Goal: Information Seeking & Learning: Learn about a topic

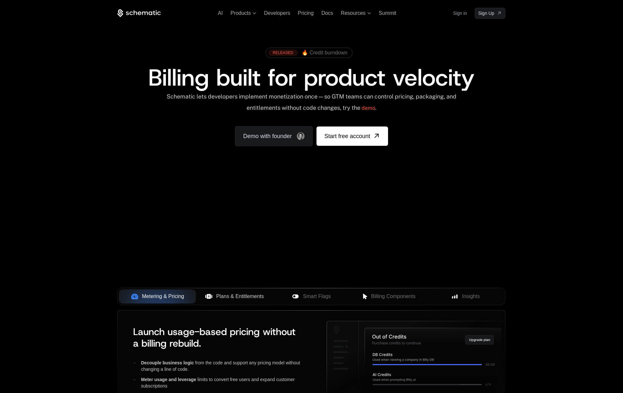
click at [240, 297] on span "Plans & Entitlements" at bounding box center [240, 297] width 48 height 8
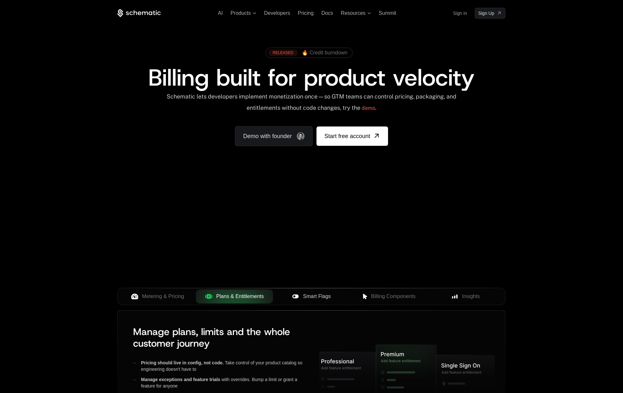
click at [304, 294] on span "Smart Flags" at bounding box center [317, 297] width 28 height 8
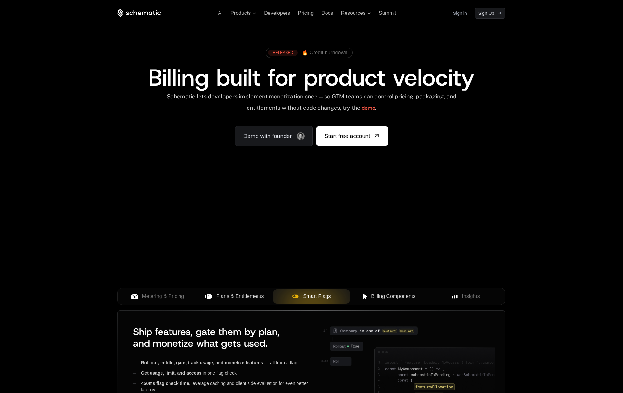
click at [381, 293] on span "Billing Components" at bounding box center [393, 297] width 44 height 8
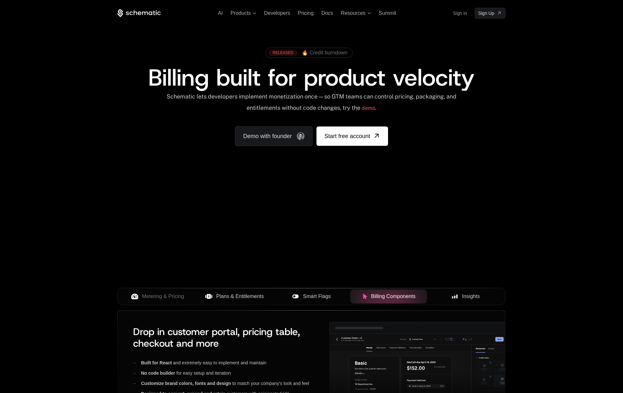
click at [448, 296] on div "Insights" at bounding box center [465, 297] width 67 height 8
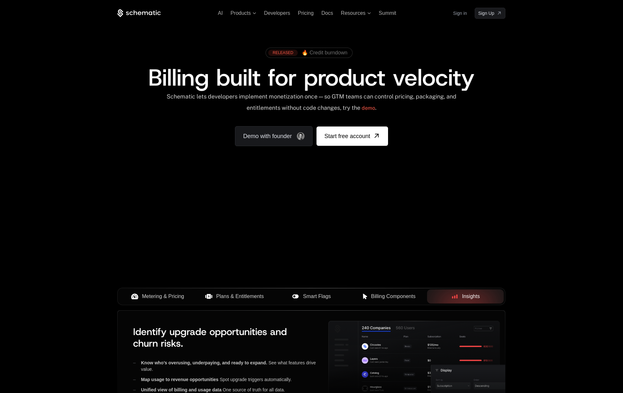
click at [156, 299] on span "Metering & Pricing" at bounding box center [163, 297] width 42 height 8
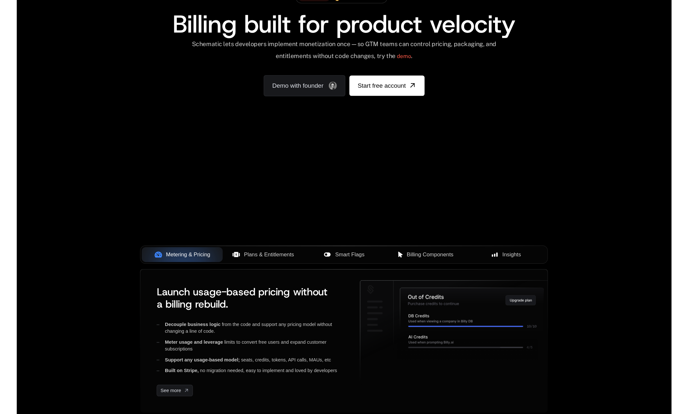
scroll to position [47, 0]
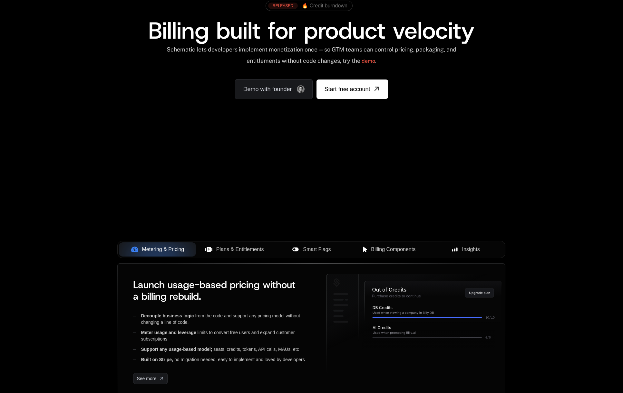
click at [218, 249] on span "Plans & Entitlements" at bounding box center [240, 250] width 48 height 8
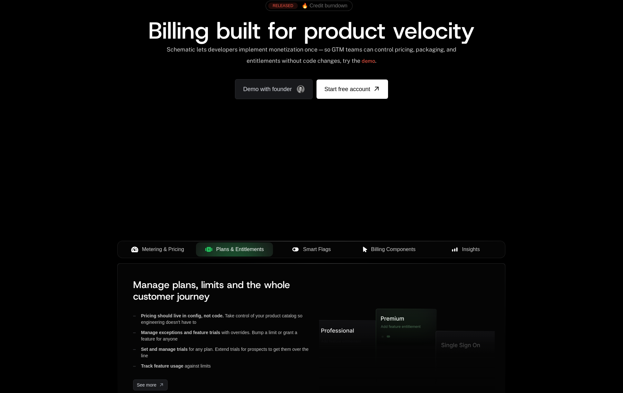
click at [308, 248] on span "Smart Flags" at bounding box center [317, 250] width 28 height 8
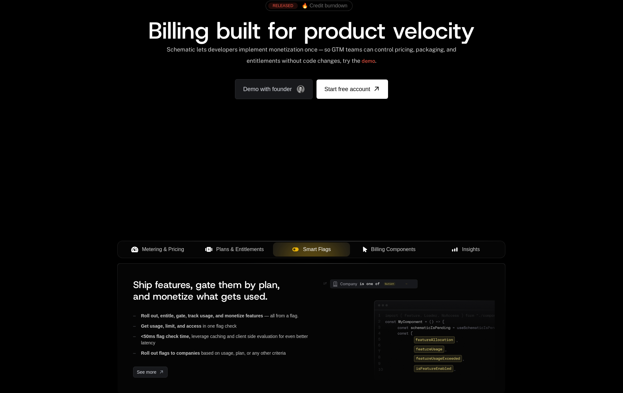
click at [168, 248] on span "Metering & Pricing" at bounding box center [163, 250] width 42 height 8
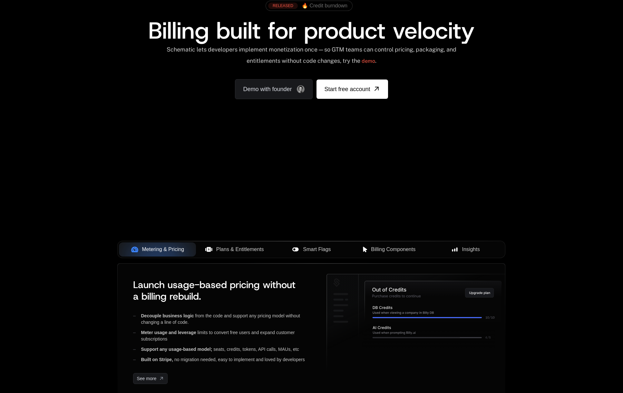
click at [322, 184] on div "Your browser does not support the video tag." at bounding box center [311, 142] width 419 height 271
click at [269, 152] on div "Your browser does not support the video tag." at bounding box center [311, 142] width 419 height 271
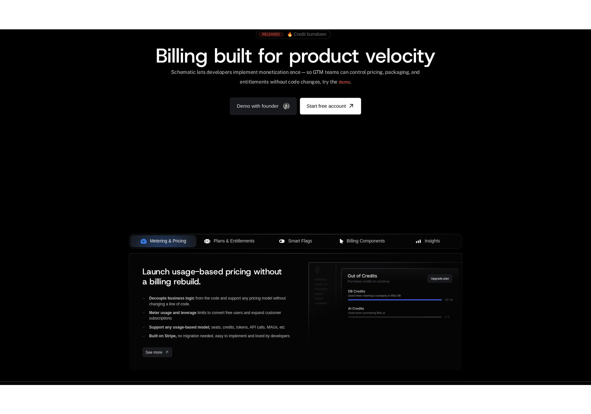
scroll to position [0, 0]
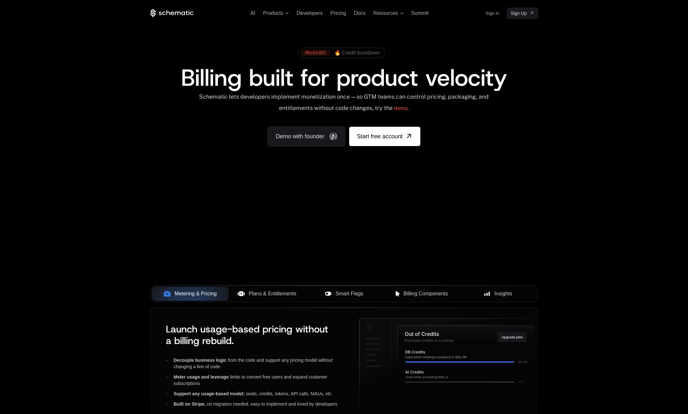
click at [1, 207] on div "AI Products Developers Pricing Docs Resources Summit Sign in Sign Up RELEASED 🔥…" at bounding box center [344, 228] width 688 height 457
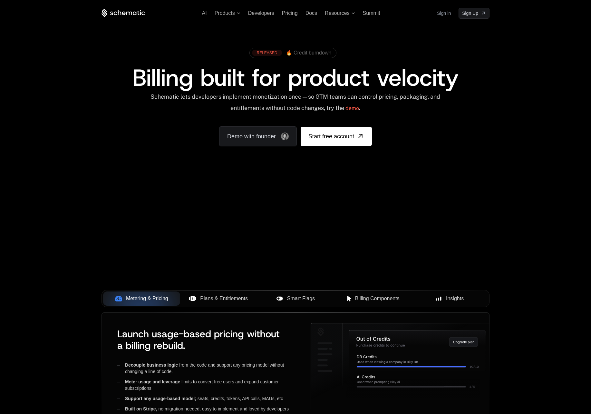
click at [305, 51] on span "🔥 Credit burndown" at bounding box center [309, 53] width 46 height 6
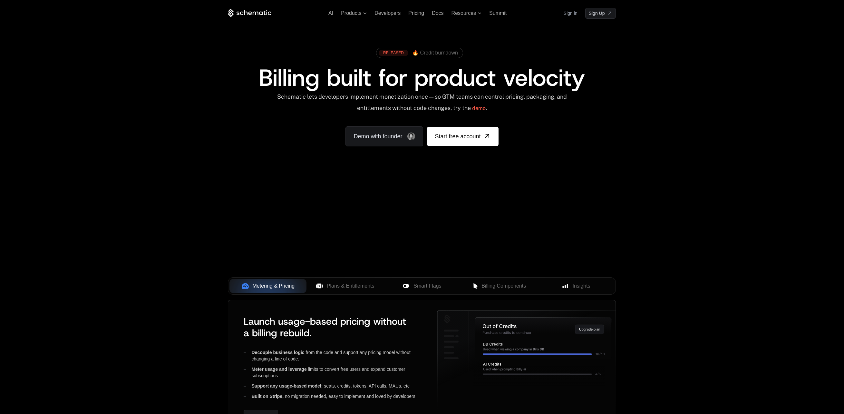
click at [184, 268] on div "AI Products Developers Pricing Docs Resources Summit Sign in Sign Up RELEASED 🔥…" at bounding box center [422, 224] width 844 height 449
click at [304, 220] on div "Your browser does not support the video tag." at bounding box center [421, 189] width 419 height 271
click at [349, 289] on span "Plans & Entitlements" at bounding box center [351, 286] width 48 height 8
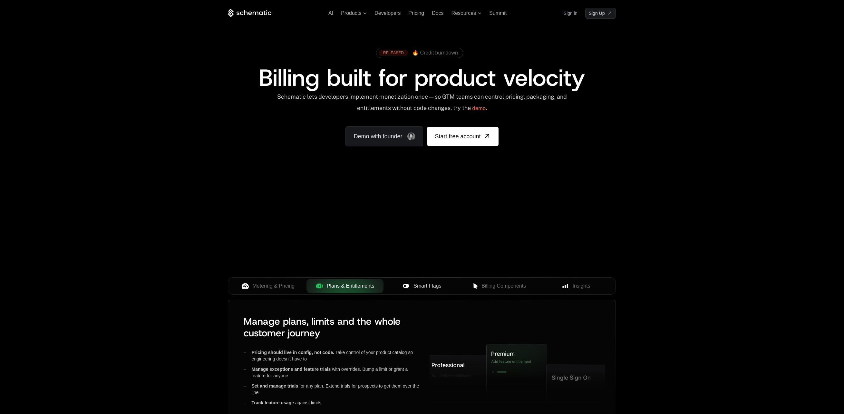
click at [427, 288] on span "Smart Flags" at bounding box center [427, 286] width 28 height 8
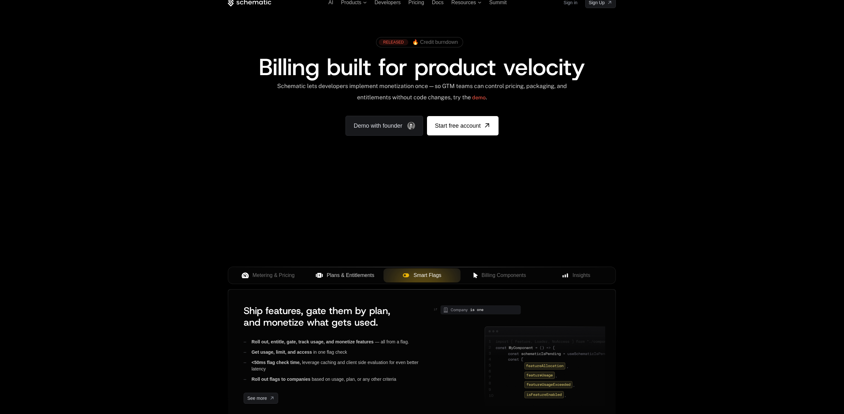
scroll to position [13, 0]
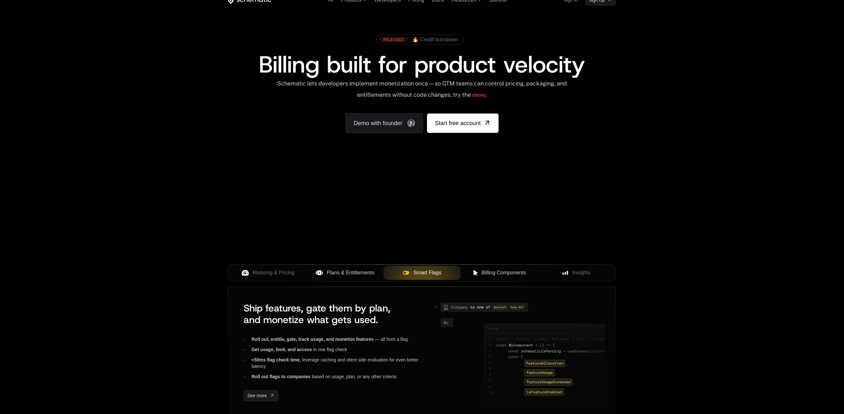
click at [494, 273] on span "Billing Components" at bounding box center [503, 273] width 44 height 8
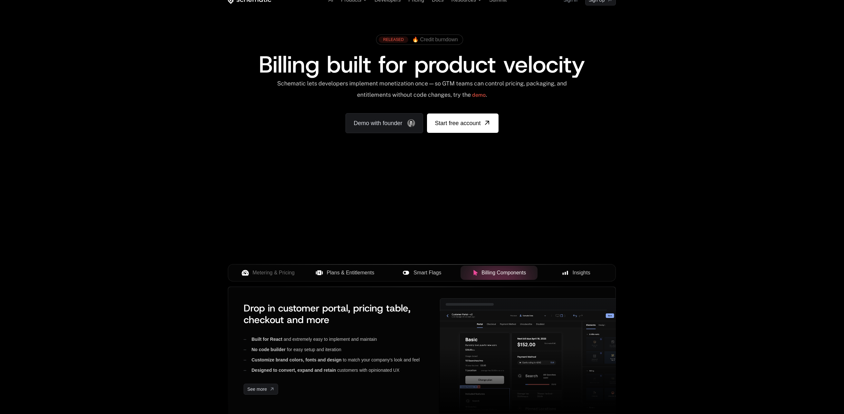
click at [560, 275] on div "Insights" at bounding box center [576, 273] width 67 height 8
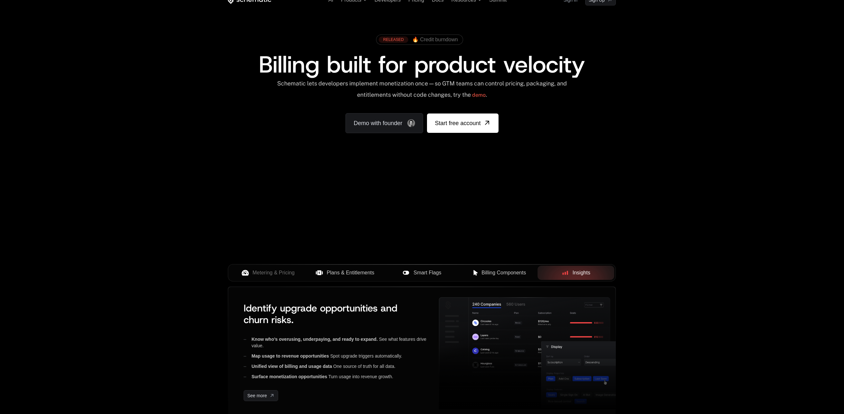
click at [422, 272] on span "Smart Flags" at bounding box center [427, 273] width 28 height 8
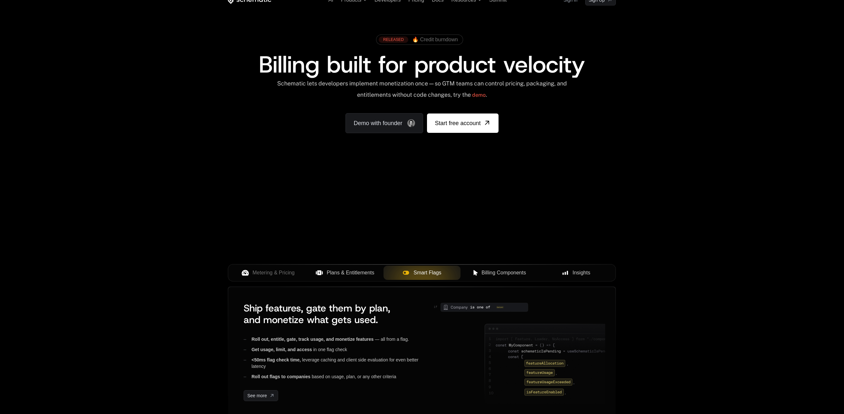
click at [382, 279] on div "Metering & Pricing Plans & Entitlements Smart Flags Billing Components Insights" at bounding box center [422, 272] width 388 height 17
click at [350, 276] on span "Plans & Entitlements" at bounding box center [351, 273] width 48 height 8
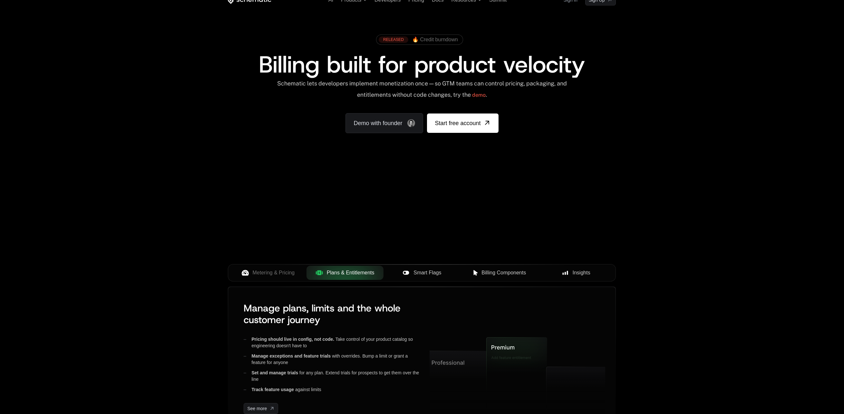
click at [349, 272] on span "Plans & Entitlements" at bounding box center [351, 273] width 48 height 8
click at [415, 275] on span "Smart Flags" at bounding box center [427, 273] width 28 height 8
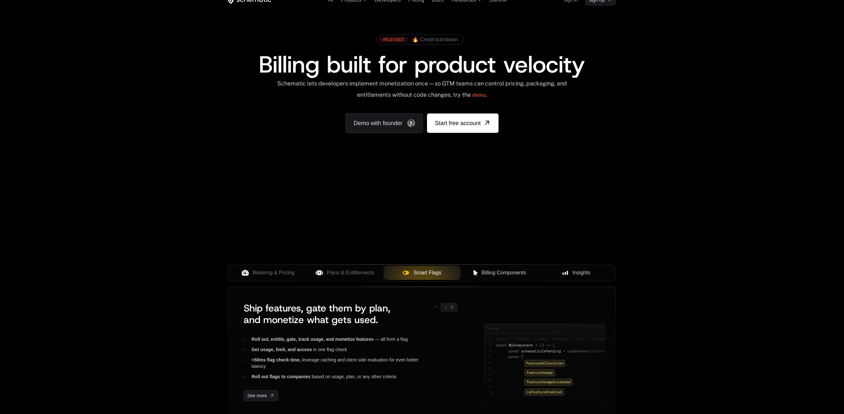
click at [415, 275] on span "Smart Flags" at bounding box center [427, 273] width 28 height 8
click at [347, 274] on span "Plans & Entitlements" at bounding box center [351, 273] width 48 height 8
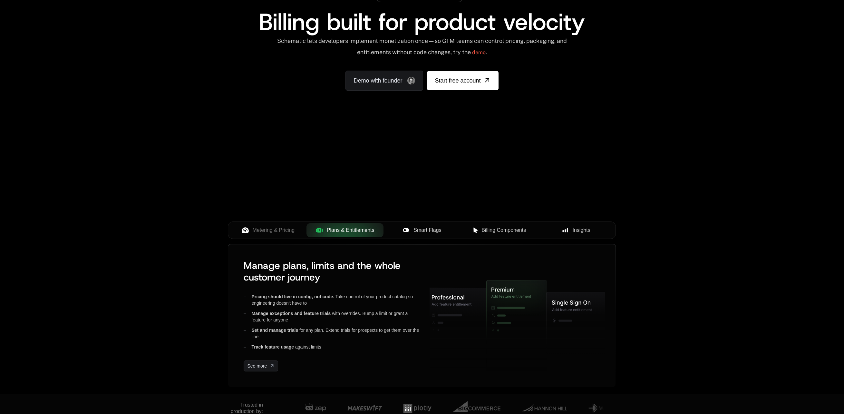
scroll to position [71, 0]
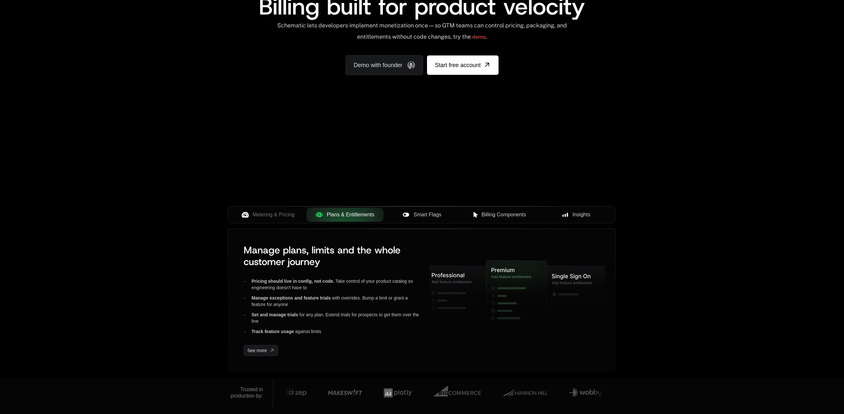
click at [425, 215] on span "Smart Flags" at bounding box center [427, 215] width 28 height 8
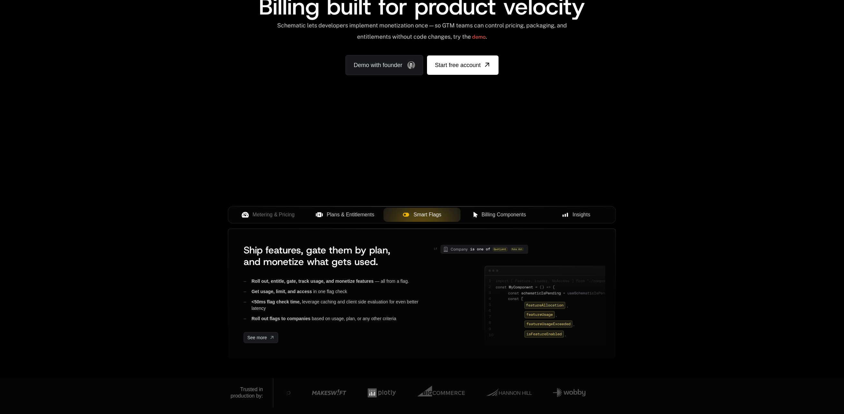
click at [509, 216] on span "Billing Components" at bounding box center [503, 215] width 44 height 8
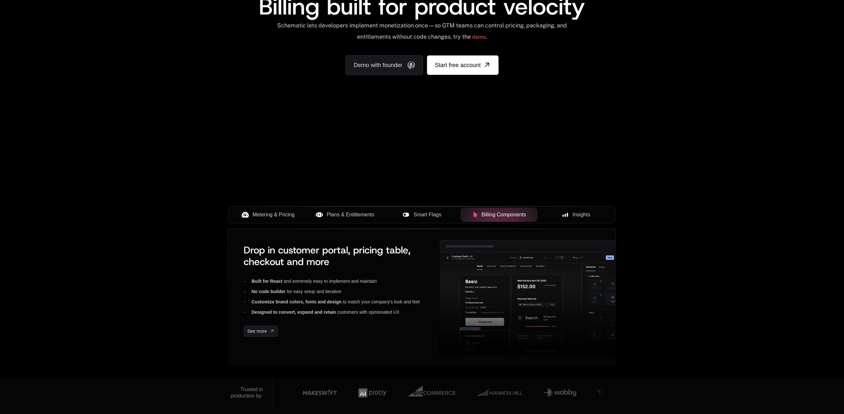
click at [292, 207] on div "Metering & Pricing Plans & Entitlements Smart Flags Billing Components Insights" at bounding box center [422, 214] width 388 height 17
click at [292, 209] on button "Metering & Pricing" at bounding box center [267, 215] width 77 height 14
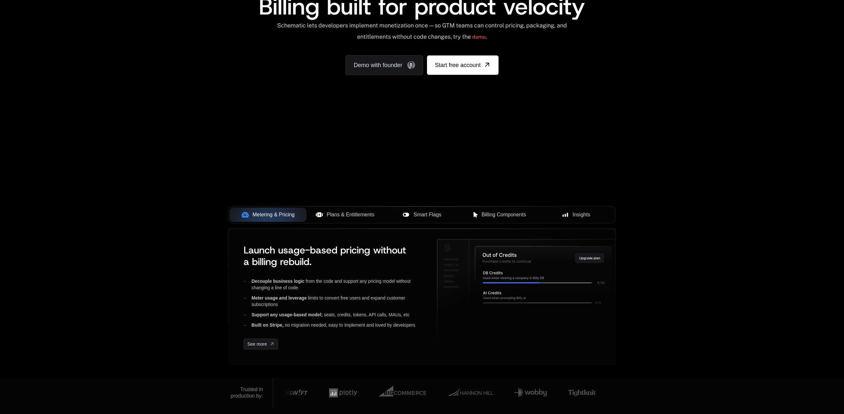
click at [554, 220] on button "Insights" at bounding box center [575, 215] width 77 height 14
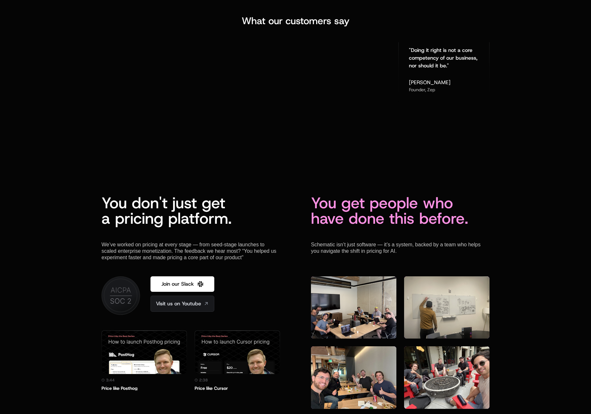
scroll to position [1593, 0]
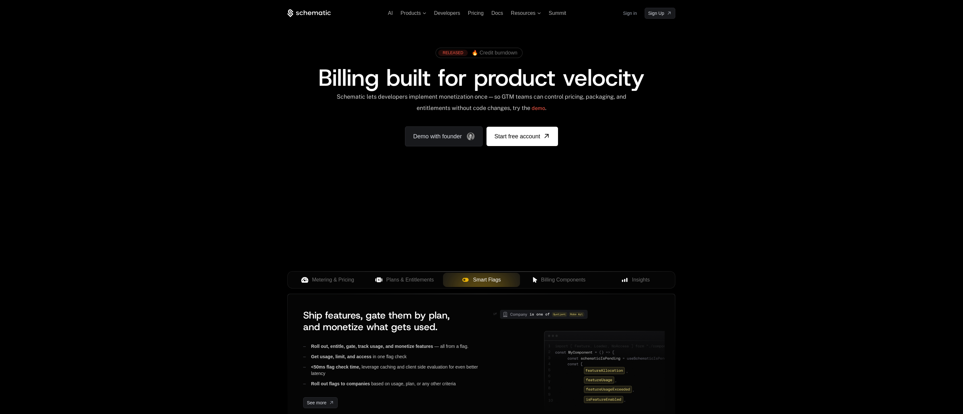
click at [352, 288] on div "Metering & Pricing Plans & Entitlements Smart Flags Billing Components Insights" at bounding box center [481, 279] width 388 height 17
click at [344, 281] on span "Metering & Pricing" at bounding box center [333, 280] width 42 height 8
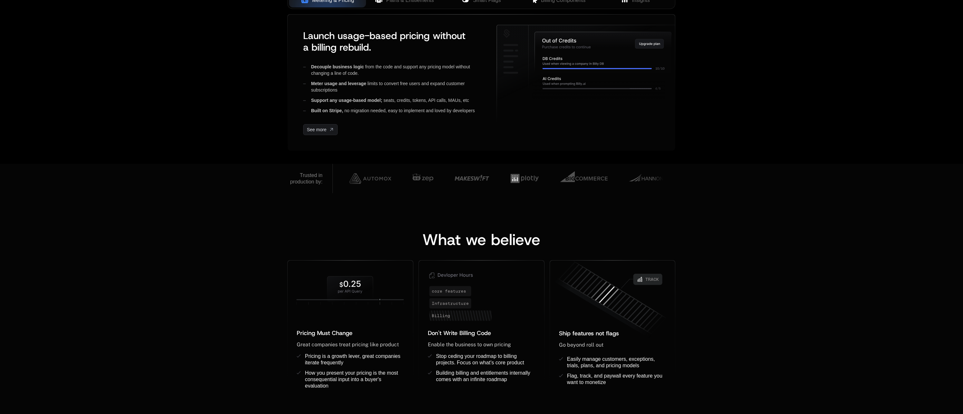
scroll to position [361, 0]
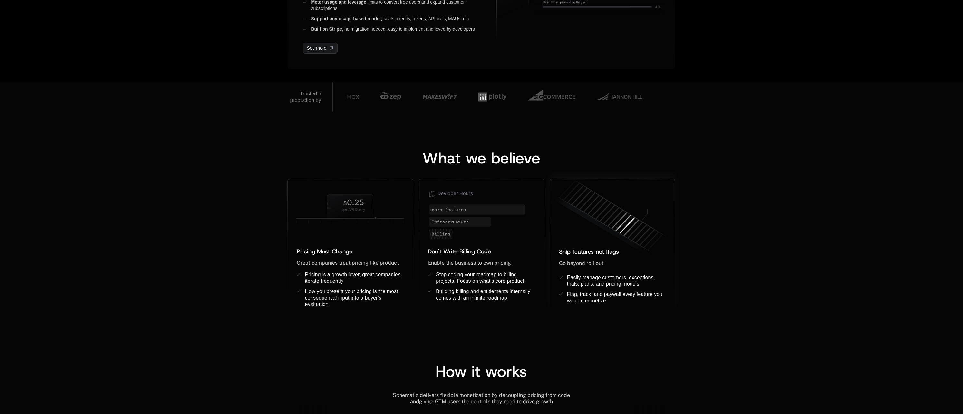
click at [623, 227] on icon at bounding box center [610, 218] width 125 height 88
click at [637, 240] on div "Ship features not flags ﻿ Go beyond roll out ﻿ ﻿ Easily manage customers, excep…" at bounding box center [612, 274] width 125 height 74
click at [593, 298] on span "Flag, track, and paywall every feature you want to monetize" at bounding box center [615, 297] width 97 height 12
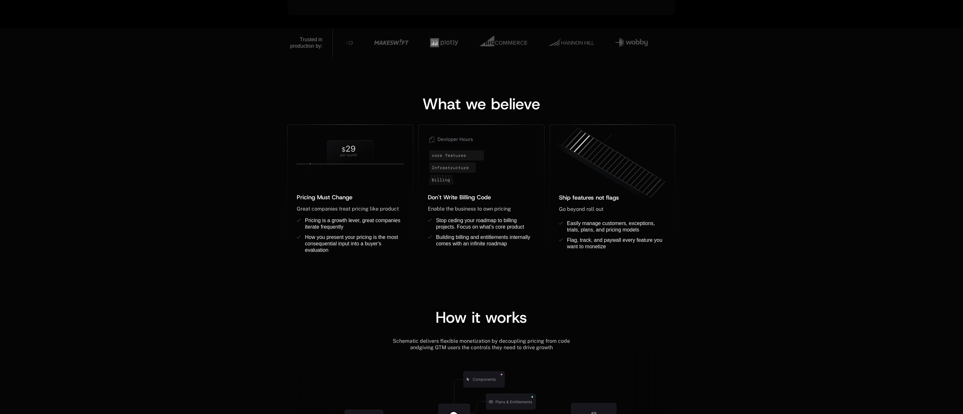
scroll to position [436, 0]
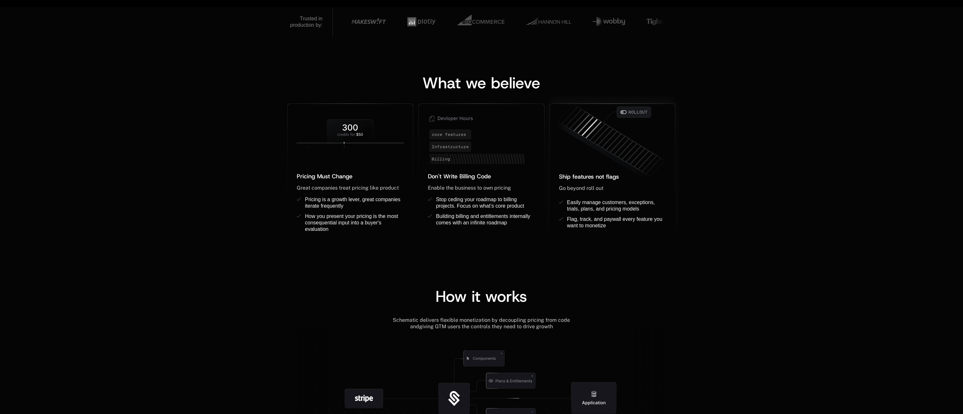
click at [615, 158] on icon at bounding box center [601, 151] width 104 height 62
click at [443, 150] on icon at bounding box center [461, 146] width 62 height 10
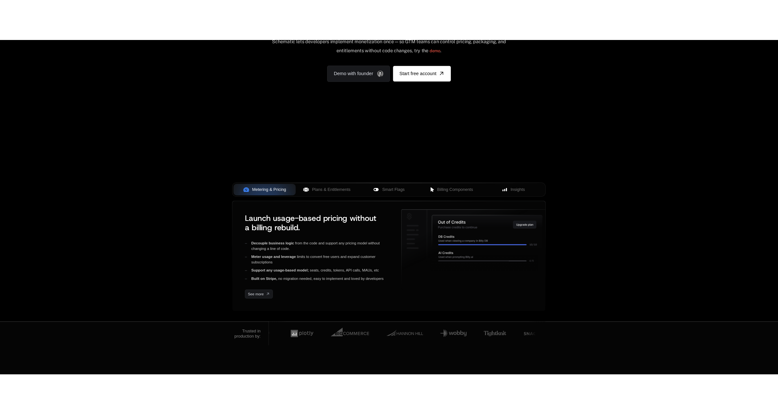
scroll to position [119, 0]
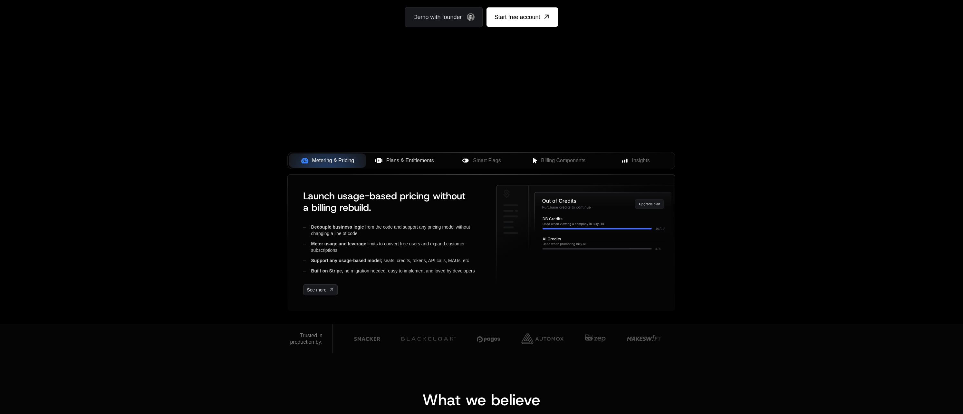
click at [413, 159] on span "Plans & Entitlements" at bounding box center [410, 161] width 48 height 8
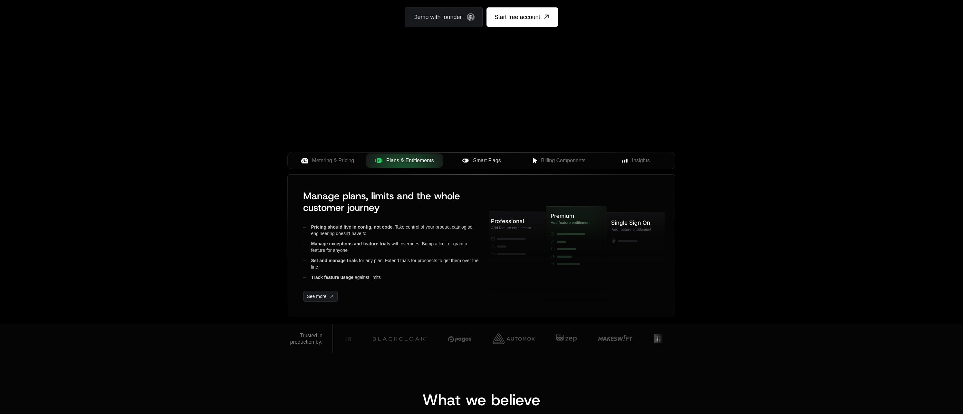
click at [501, 161] on div "Smart Flags" at bounding box center [481, 161] width 67 height 8
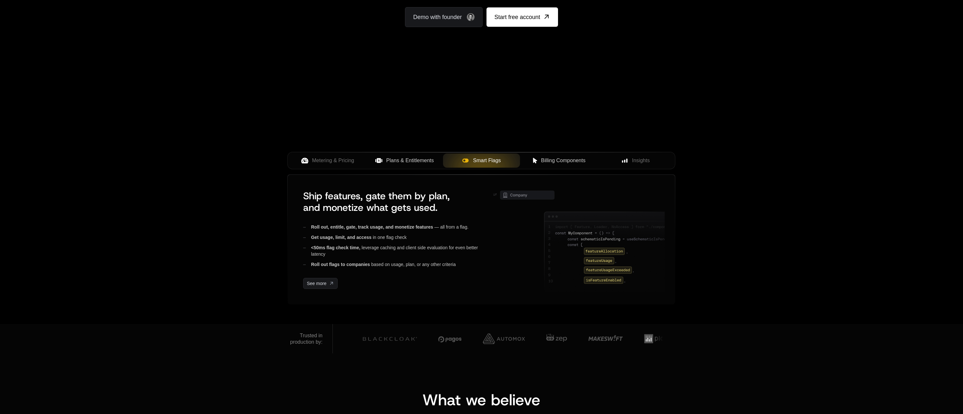
click at [573, 161] on span "Billing Components" at bounding box center [563, 161] width 44 height 8
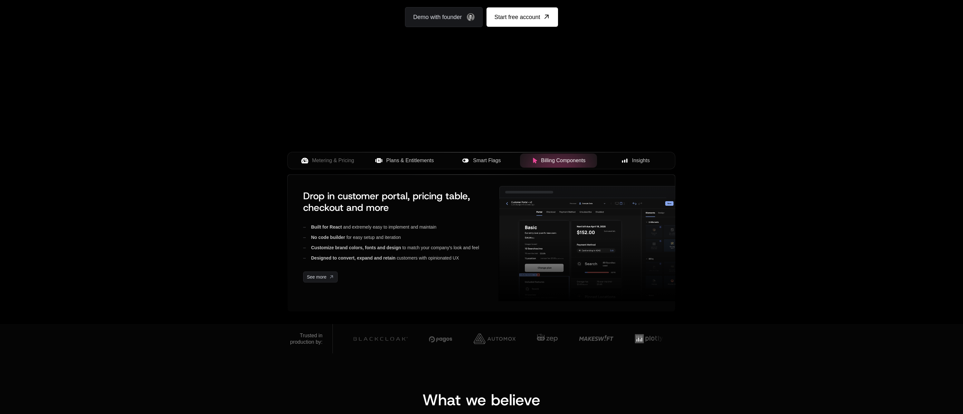
click at [629, 162] on div "Insights" at bounding box center [635, 161] width 67 height 8
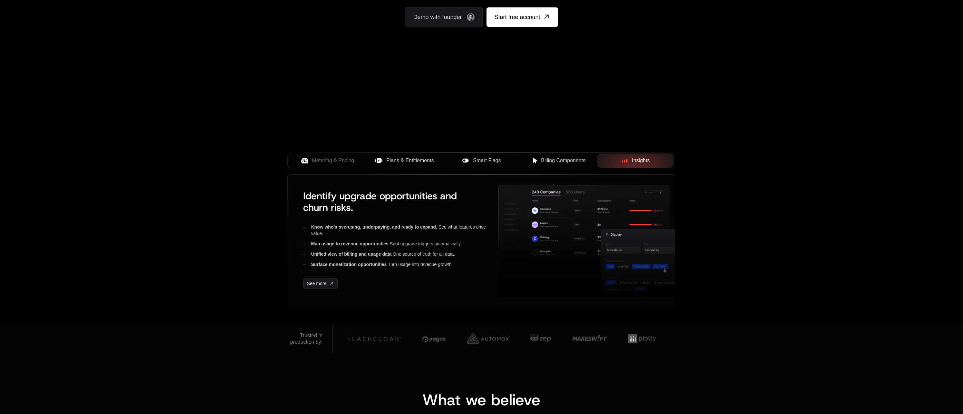
click at [577, 161] on span "Billing Components" at bounding box center [563, 161] width 44 height 8
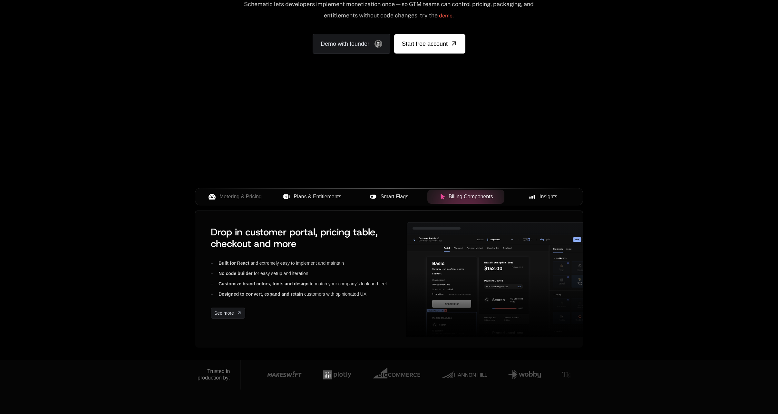
scroll to position [97, 0]
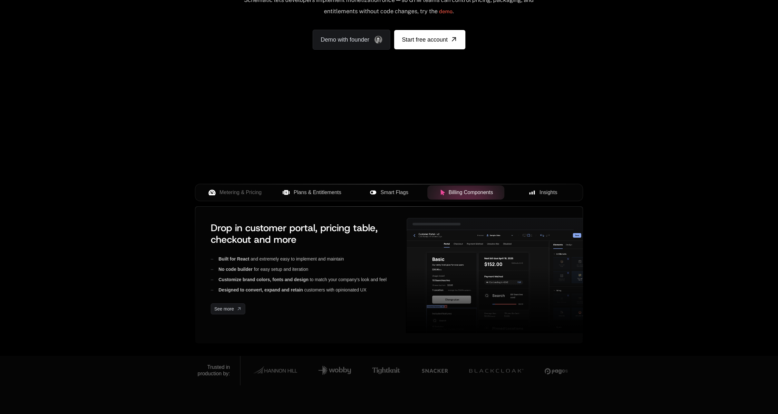
click at [400, 193] on span "Smart Flags" at bounding box center [395, 192] width 28 height 8
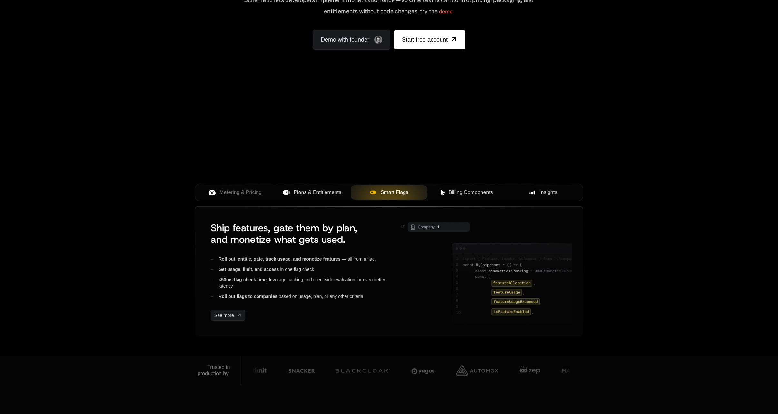
click at [438, 191] on div "Billing Components" at bounding box center [465, 192] width 67 height 8
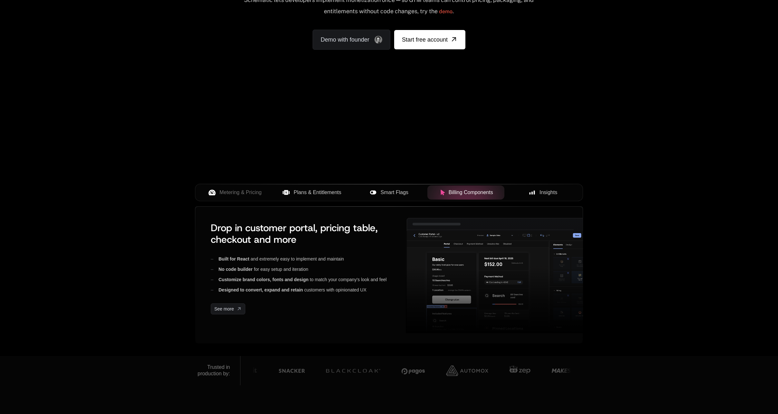
click at [351, 193] on button "Smart Flags" at bounding box center [389, 192] width 77 height 14
